Goal: Book appointment/travel/reservation

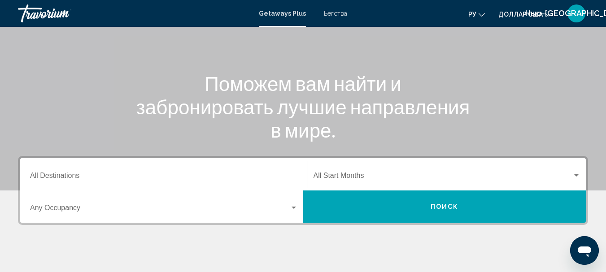
scroll to position [87, 0]
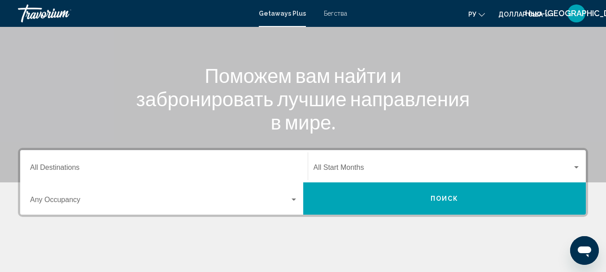
click at [47, 168] on input "Destination All Destinations" at bounding box center [164, 170] width 268 height 8
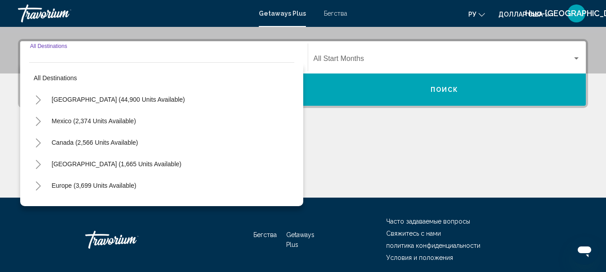
scroll to position [205, 0]
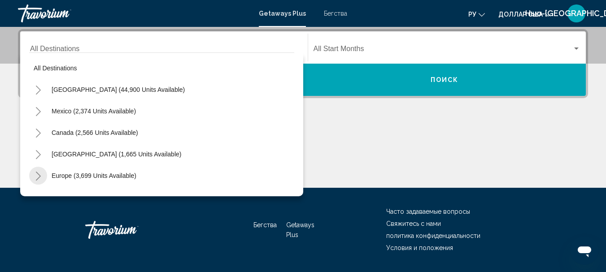
click at [37, 177] on icon "Toggle Europe (3,699 units available)" at bounding box center [38, 176] width 7 height 9
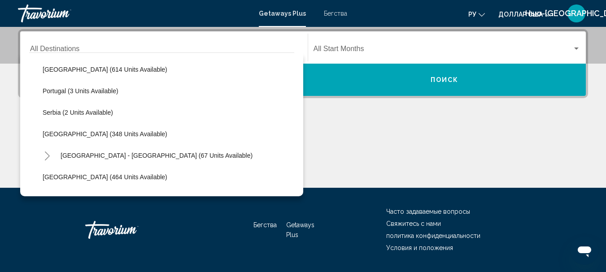
scroll to position [329, 0]
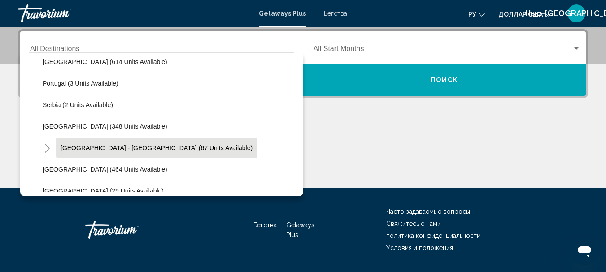
click at [95, 150] on span "[GEOGRAPHIC_DATA] - [GEOGRAPHIC_DATA] (67 units available)" at bounding box center [157, 147] width 192 height 7
type input "**********"
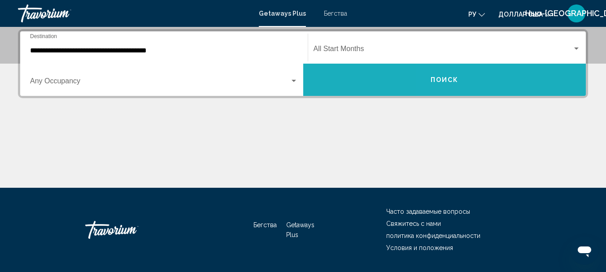
click at [446, 83] on span "Поиск" at bounding box center [445, 80] width 28 height 7
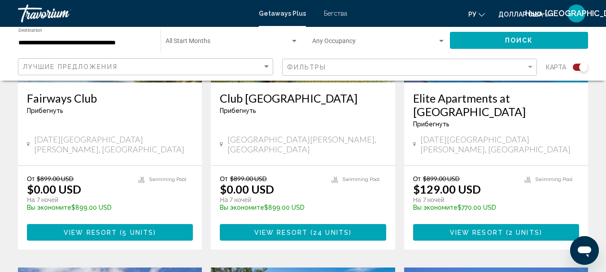
scroll to position [1085, 0]
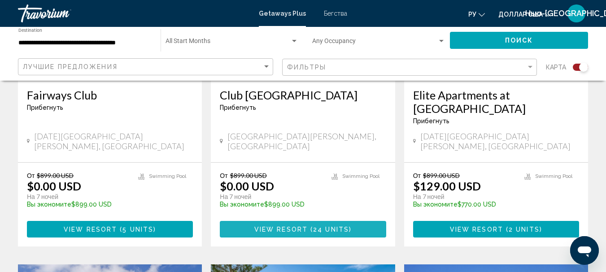
click at [331, 226] on span "24 units" at bounding box center [331, 229] width 36 height 7
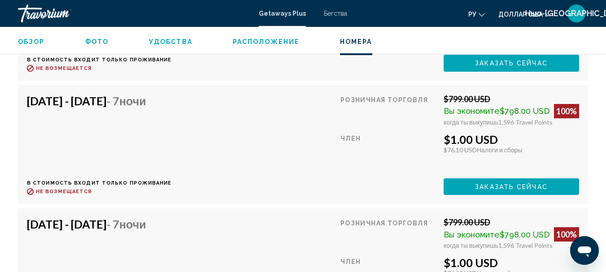
scroll to position [2012, 0]
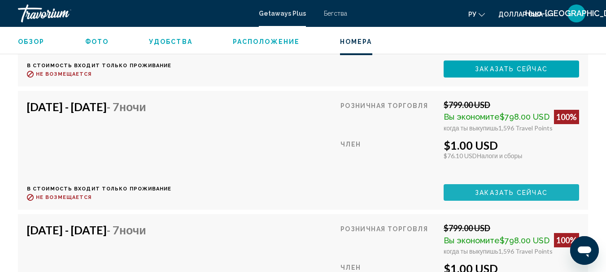
click at [500, 189] on span "Заказать сейчас" at bounding box center [511, 192] width 73 height 7
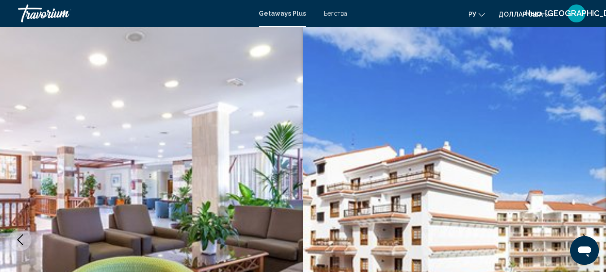
scroll to position [104, 0]
